Goal: Task Accomplishment & Management: Manage account settings

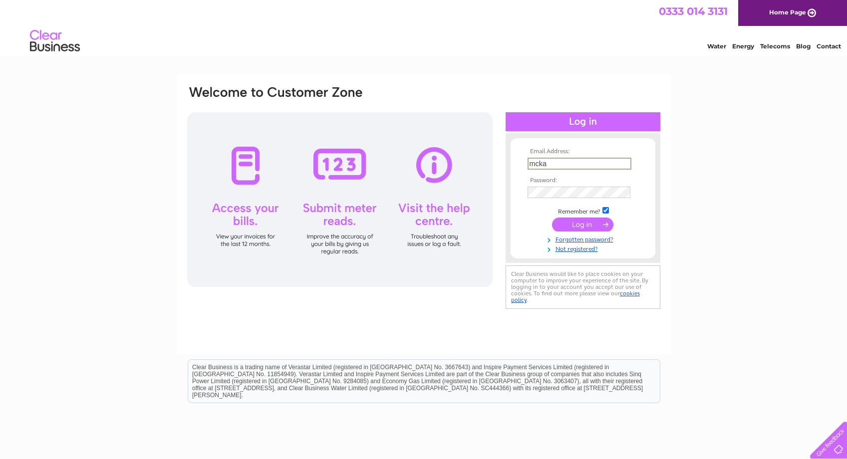
type input "mckad"
type input "[EMAIL_ADDRESS][DOMAIN_NAME]"
click at [575, 246] on link "Not registered?" at bounding box center [584, 247] width 113 height 9
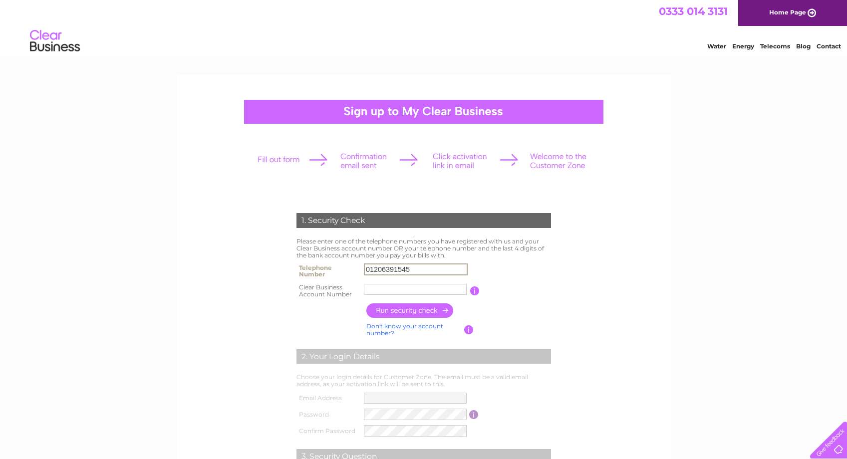
type input "01206391545"
click at [420, 323] on link "Don't know your account number?" at bounding box center [404, 329] width 77 height 14
click at [372, 287] on input "text" at bounding box center [371, 289] width 14 height 12
type input "9"
click at [388, 286] on input "text" at bounding box center [386, 289] width 14 height 12
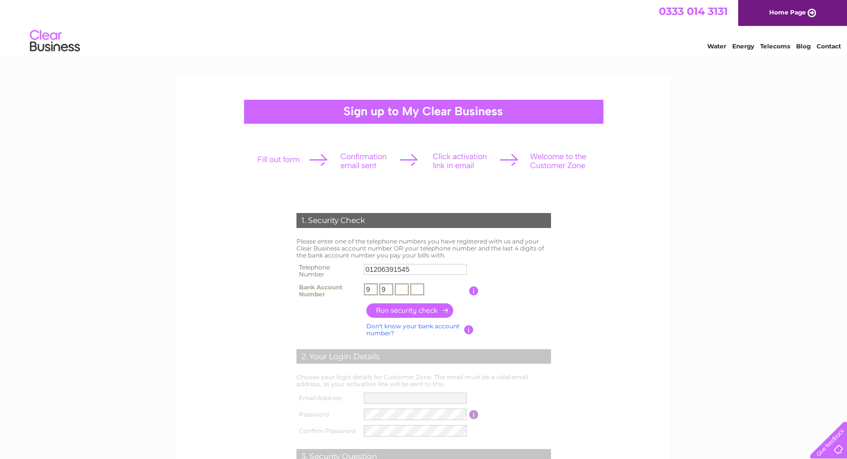
type input "9"
click at [404, 289] on input "text" at bounding box center [402, 289] width 14 height 12
type input "4"
click at [417, 289] on input "text" at bounding box center [417, 289] width 14 height 12
type input "6"
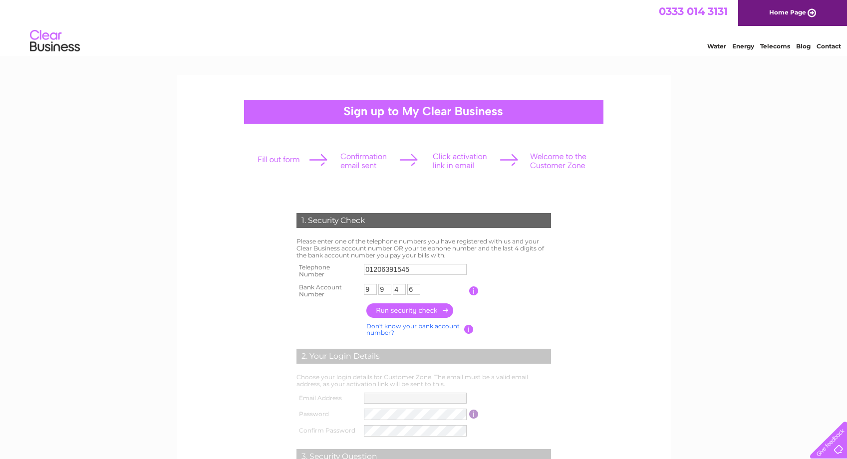
click at [423, 310] on input "button" at bounding box center [410, 310] width 88 height 14
type input "mc***@me****"
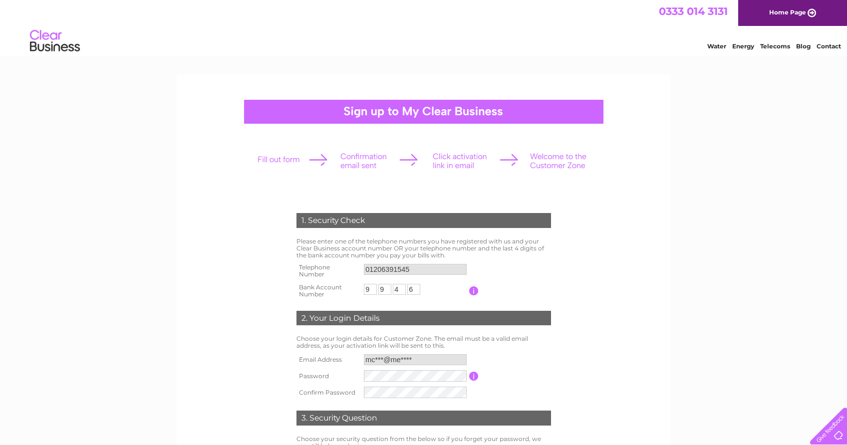
click at [474, 374] on input "button" at bounding box center [473, 376] width 9 height 9
click at [483, 354] on table "Email Address mc***@me**** Password Password must be at least 6 characters long…" at bounding box center [424, 376] width 260 height 49
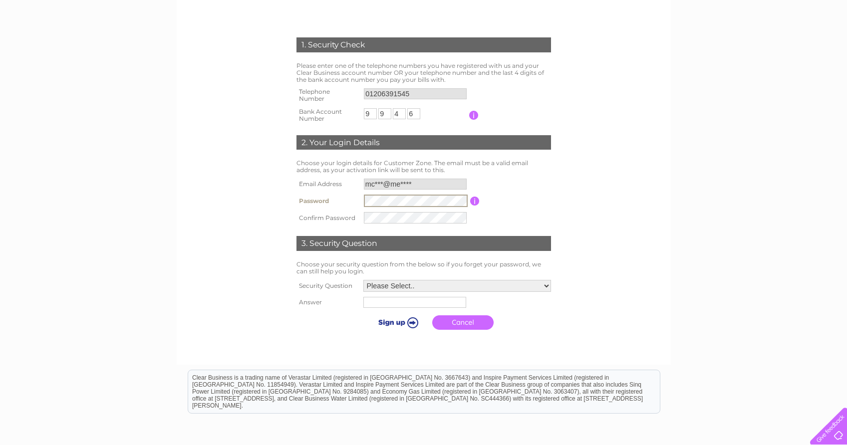
scroll to position [205, 0]
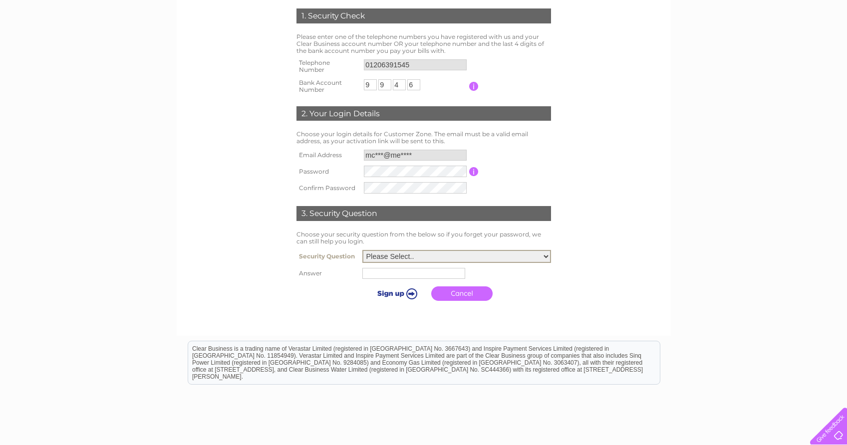
select select "3"
click at [408, 272] on input "text" at bounding box center [415, 273] width 104 height 12
type input "Aberdeen"
click at [402, 291] on input "submit" at bounding box center [396, 292] width 61 height 14
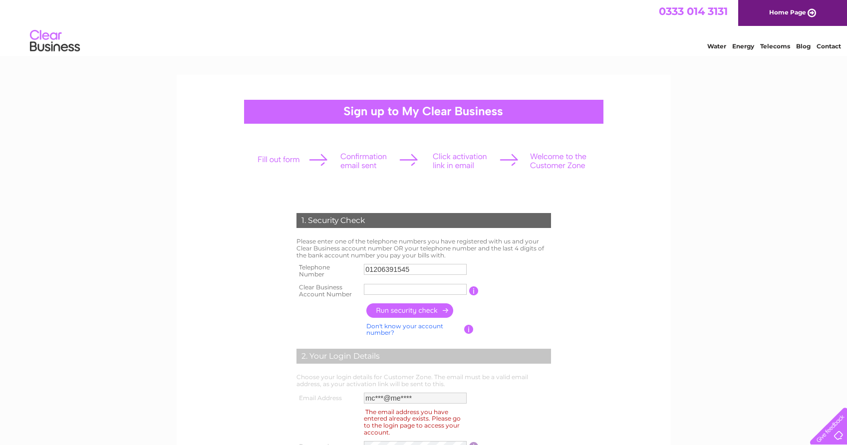
click at [396, 324] on link "Don't know your account number?" at bounding box center [404, 329] width 77 height 14
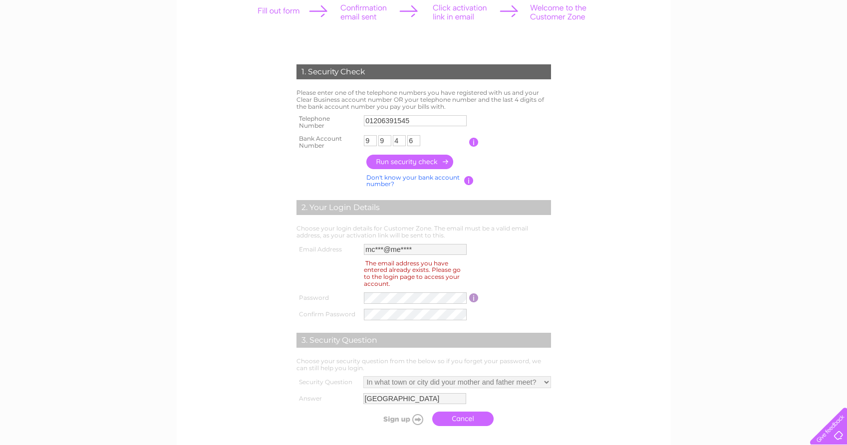
scroll to position [156, 0]
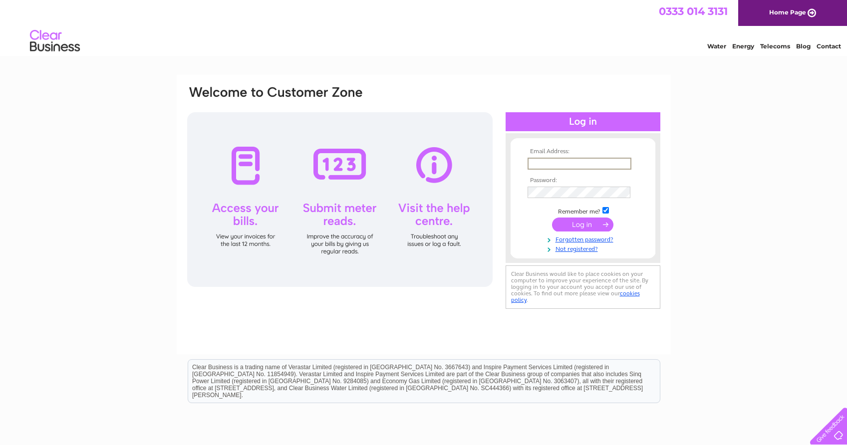
type input "mc***@me****"
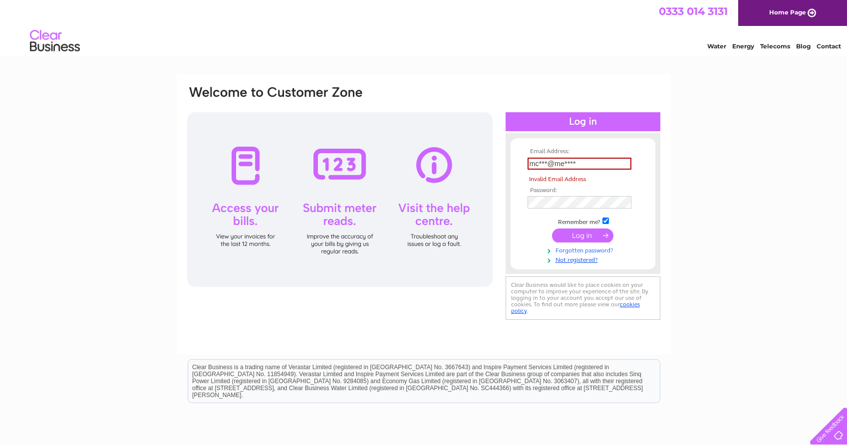
click at [594, 249] on link "Forgotten password?" at bounding box center [584, 249] width 113 height 9
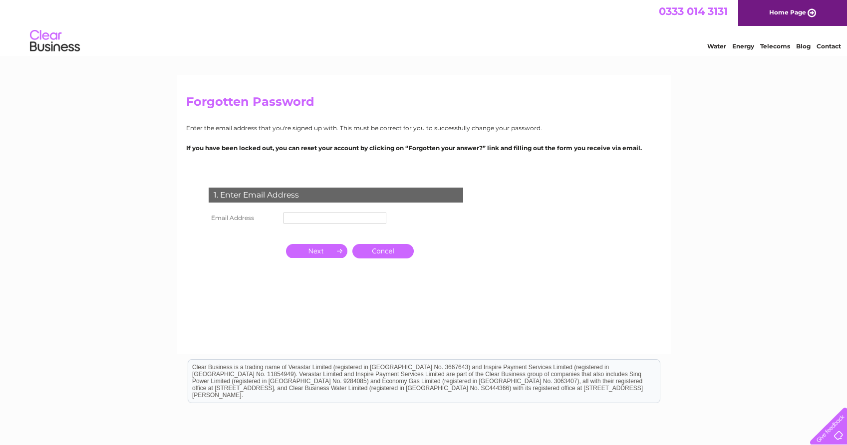
click at [324, 218] on input "text" at bounding box center [334, 218] width 103 height 11
type input "[EMAIL_ADDRESS][DOMAIN_NAME]"
click at [317, 252] on input "button" at bounding box center [316, 252] width 61 height 14
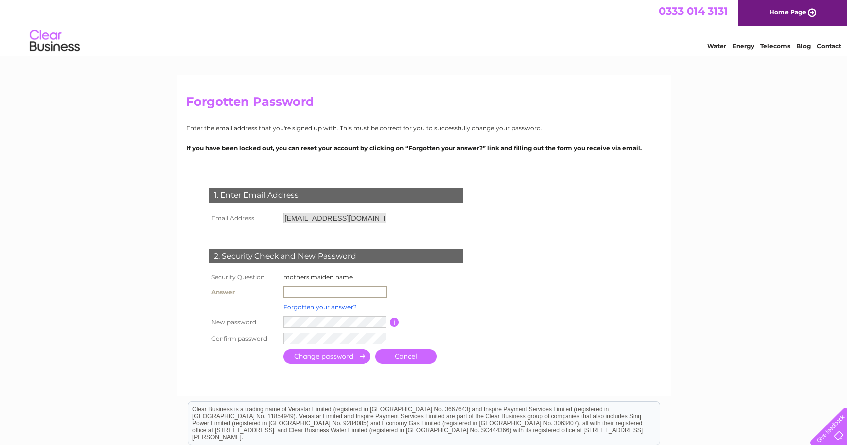
click at [305, 292] on input "text" at bounding box center [335, 292] width 104 height 12
type input "[PERSON_NAME]"
click at [319, 356] on input "submit" at bounding box center [326, 356] width 87 height 14
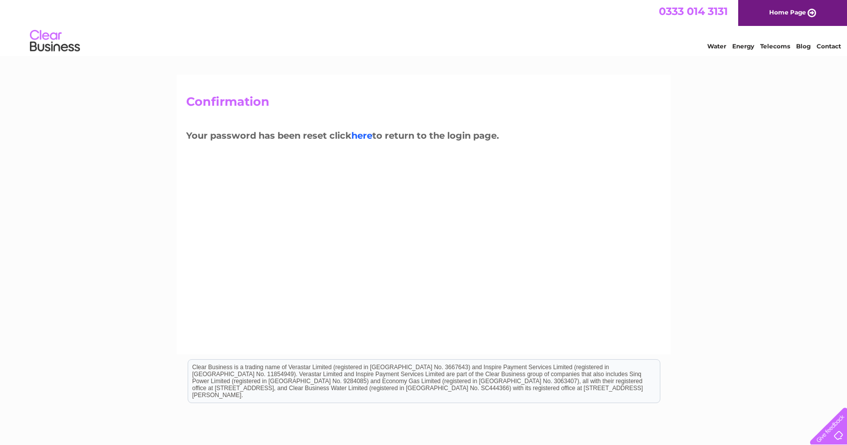
click at [364, 136] on link "here" at bounding box center [361, 135] width 21 height 11
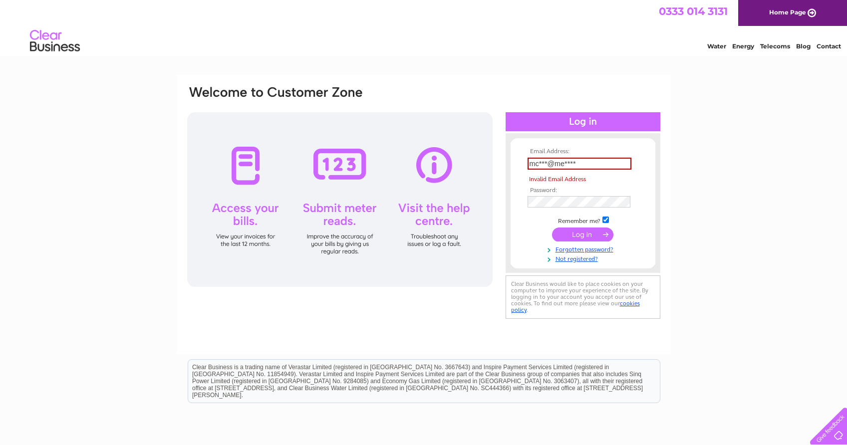
click at [579, 238] on input "submit" at bounding box center [582, 235] width 61 height 14
click at [580, 233] on input "submit" at bounding box center [582, 235] width 61 height 14
click at [591, 162] on input "mc***@me****" at bounding box center [580, 164] width 104 height 12
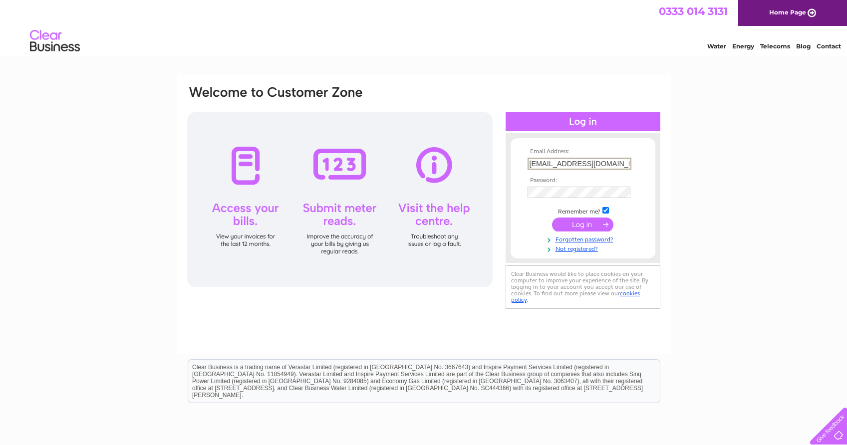
type input "[EMAIL_ADDRESS][DOMAIN_NAME]"
click at [579, 223] on input "submit" at bounding box center [582, 225] width 61 height 14
click at [676, 175] on div "Email Address: [EMAIL_ADDRESS][DOMAIN_NAME] Password:" at bounding box center [423, 300] width 847 height 450
click at [583, 222] on input "submit" at bounding box center [582, 224] width 61 height 14
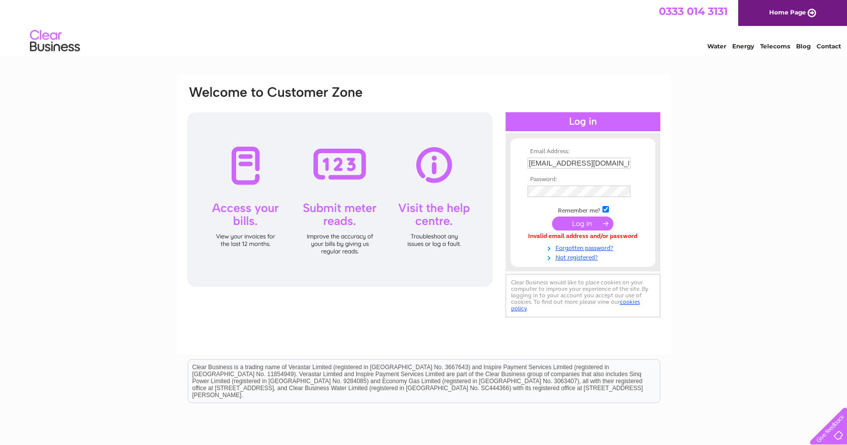
click at [581, 227] on input "submit" at bounding box center [582, 224] width 61 height 14
click at [693, 314] on div "Email Address: mckad@me.com Password:" at bounding box center [423, 300] width 847 height 450
click at [579, 222] on input "submit" at bounding box center [582, 224] width 61 height 14
click at [771, 46] on link "Telecoms" at bounding box center [775, 45] width 30 height 7
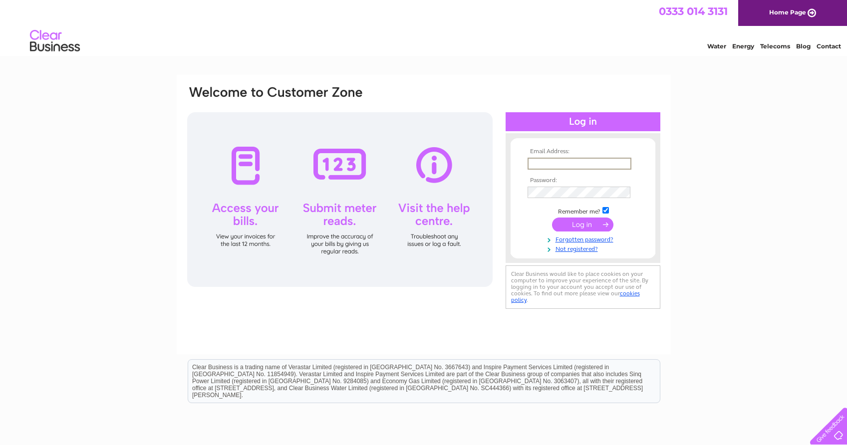
type input "[EMAIL_ADDRESS][DOMAIN_NAME]"
click at [578, 224] on input "submit" at bounding box center [582, 225] width 61 height 14
click at [586, 246] on link "Forgotten password?" at bounding box center [584, 247] width 113 height 9
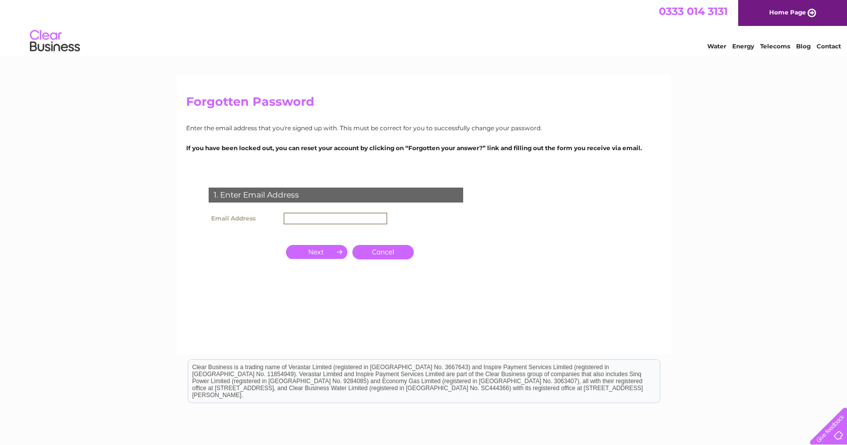
click at [335, 216] on input "text" at bounding box center [335, 219] width 104 height 12
type input "mckad@"
type input "[EMAIL_ADDRESS][DOMAIN_NAME]"
click at [328, 251] on input "button" at bounding box center [316, 251] width 61 height 14
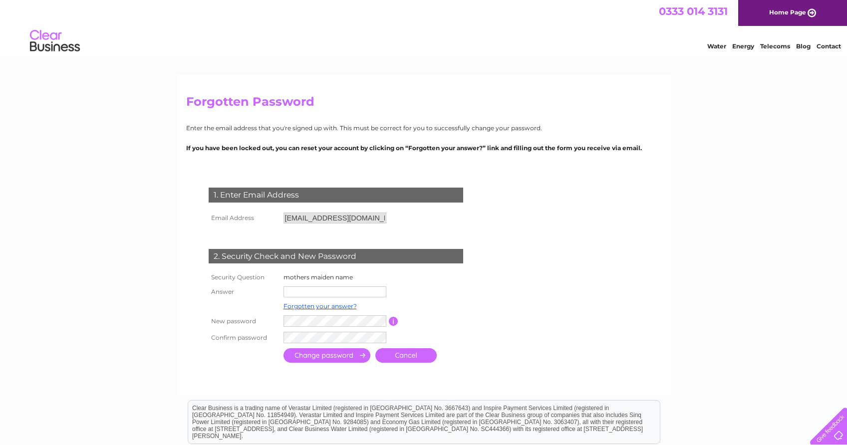
click at [309, 290] on input "text" at bounding box center [334, 291] width 103 height 11
type input "[PERSON_NAME]"
click at [339, 354] on input "submit" at bounding box center [326, 355] width 87 height 14
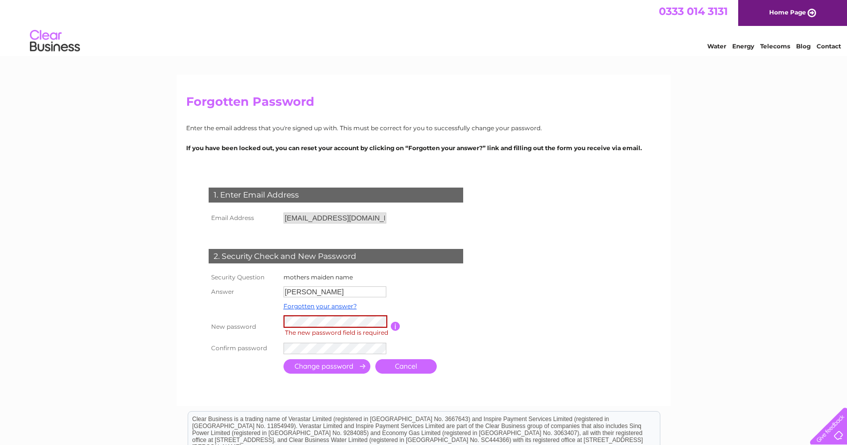
click at [393, 324] on input "button" at bounding box center [395, 326] width 9 height 9
click at [400, 368] on link "Cancel" at bounding box center [405, 366] width 61 height 14
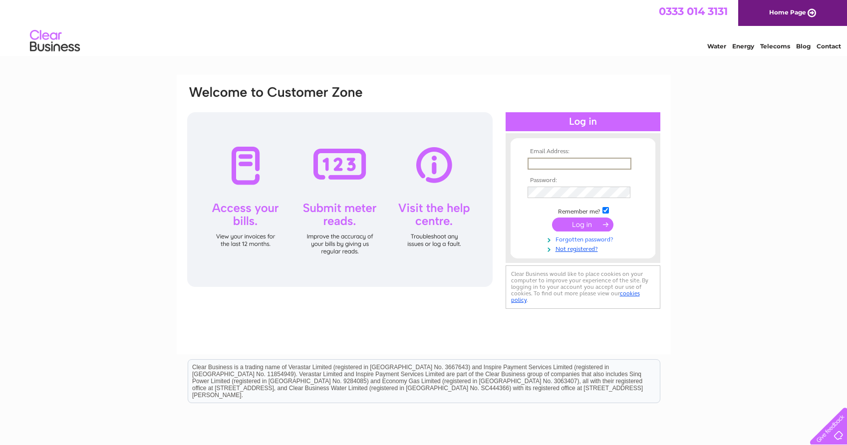
click at [583, 238] on link "Forgotten password?" at bounding box center [584, 238] width 113 height 9
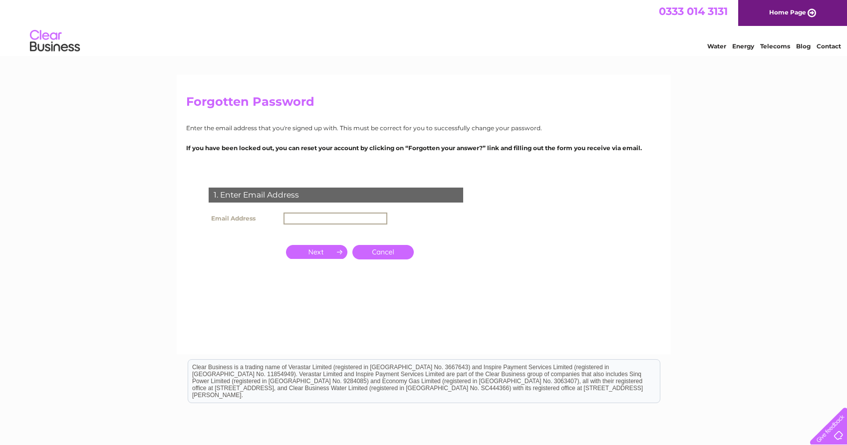
click at [313, 216] on input "text" at bounding box center [335, 219] width 104 height 12
type input "[EMAIL_ADDRESS][DOMAIN_NAME]"
click at [331, 251] on input "button" at bounding box center [316, 251] width 61 height 14
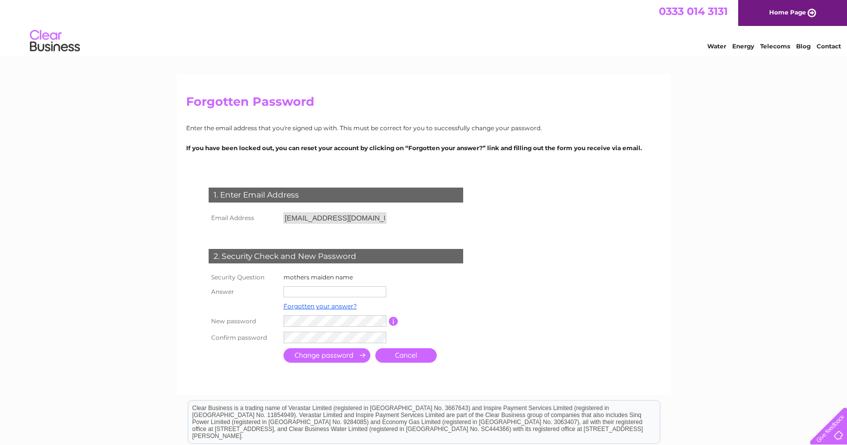
click at [319, 288] on input "text" at bounding box center [334, 291] width 103 height 11
type input "Hamilton"
click at [390, 318] on input "button" at bounding box center [393, 321] width 9 height 9
click at [327, 353] on input "submit" at bounding box center [326, 356] width 87 height 14
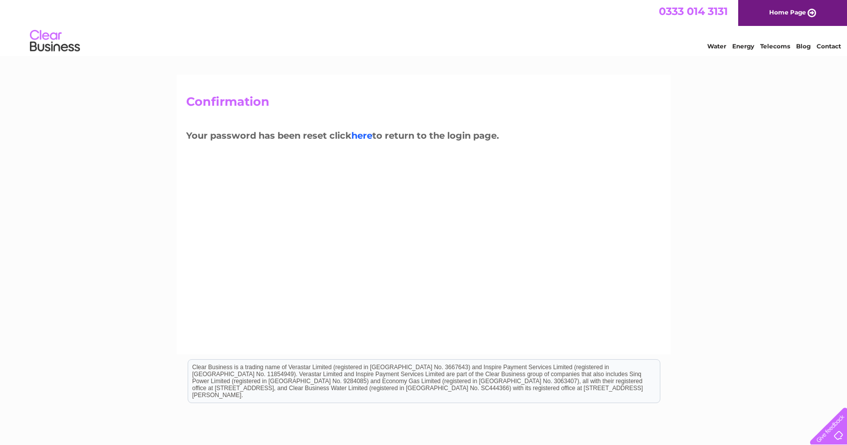
click at [365, 136] on link "here" at bounding box center [361, 135] width 21 height 11
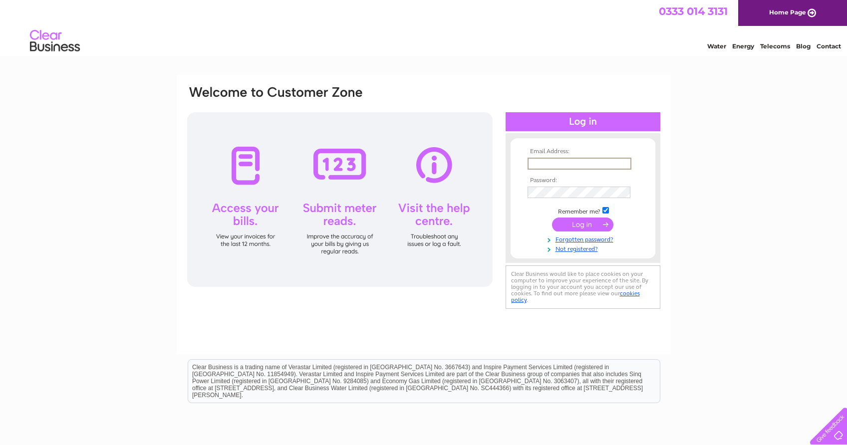
type input "mckad@me.com"
click at [586, 224] on input "submit" at bounding box center [582, 225] width 61 height 14
